Goal: Task Accomplishment & Management: Use online tool/utility

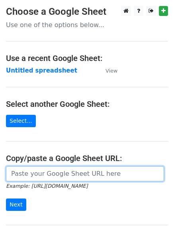
click at [36, 177] on input "url" at bounding box center [85, 173] width 158 height 15
paste input "[URL][DOMAIN_NAME]"
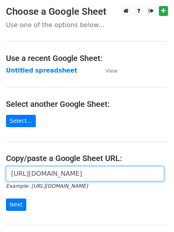
scroll to position [0, 174]
type input "[URL][DOMAIN_NAME]"
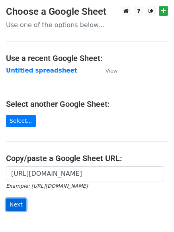
scroll to position [0, 0]
click at [19, 202] on input "Next" at bounding box center [16, 205] width 20 height 12
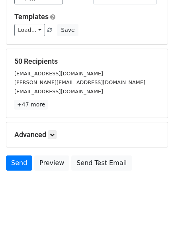
scroll to position [73, 0]
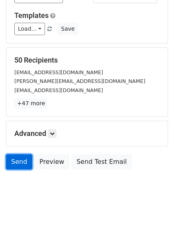
click at [16, 159] on link "Send" at bounding box center [19, 161] width 26 height 15
